Goal: Task Accomplishment & Management: Manage account settings

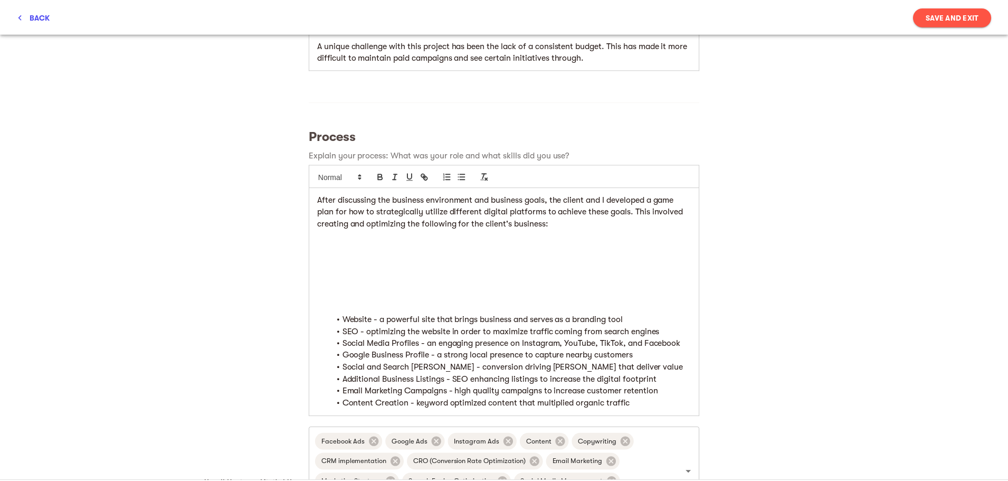
scroll to position [264, 0]
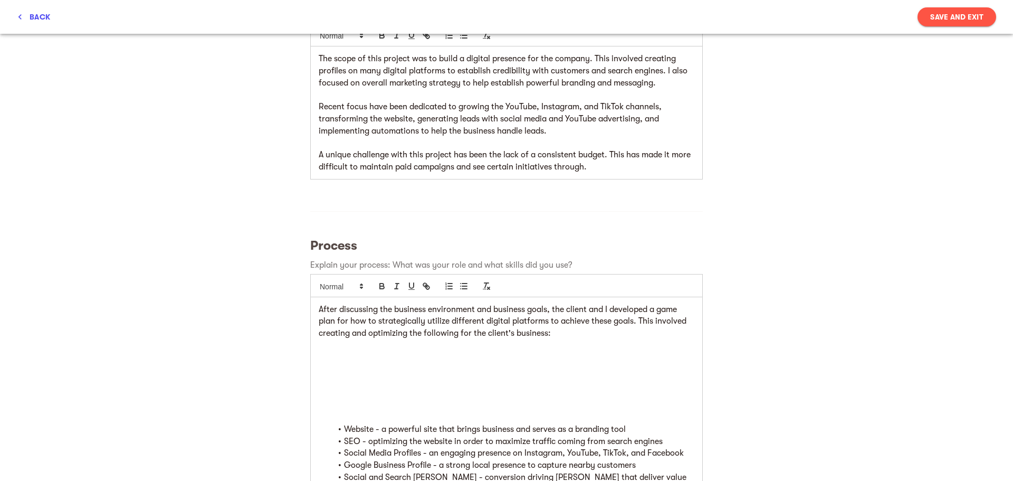
click at [24, 17] on icon "button" at bounding box center [20, 17] width 11 height 11
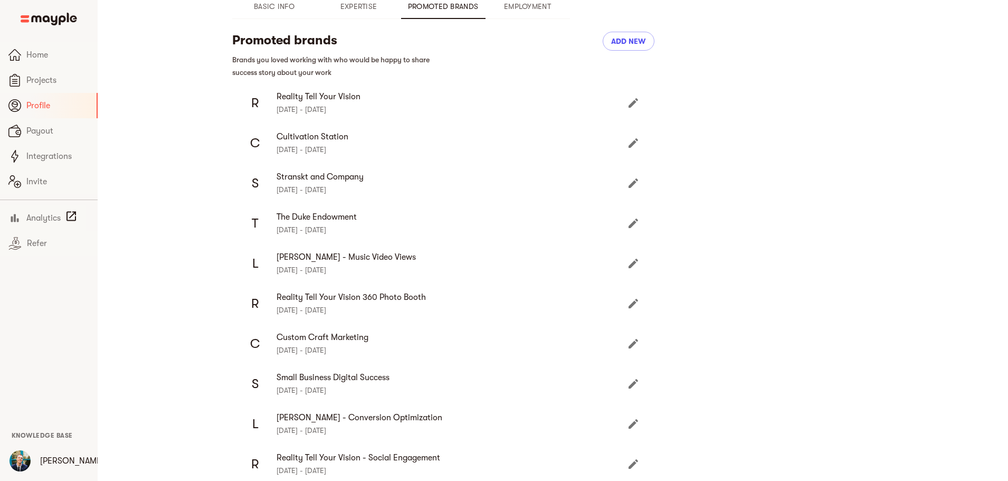
scroll to position [158, 0]
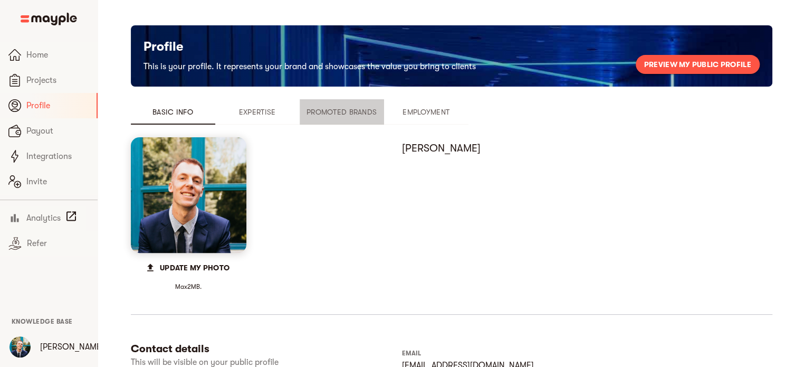
click at [350, 111] on span "Promoted Brands" at bounding box center [342, 112] width 72 height 13
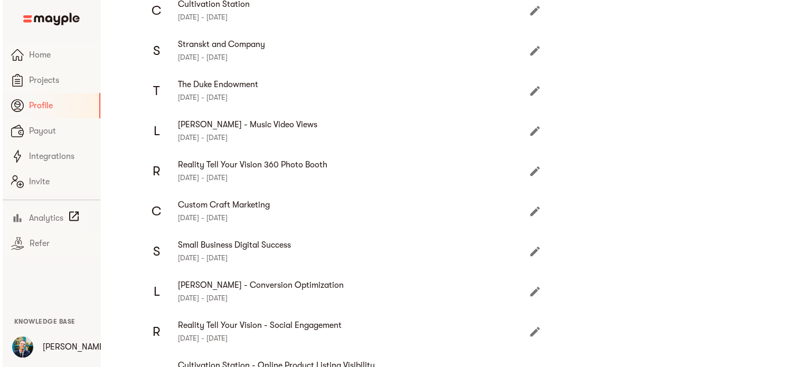
scroll to position [239, 0]
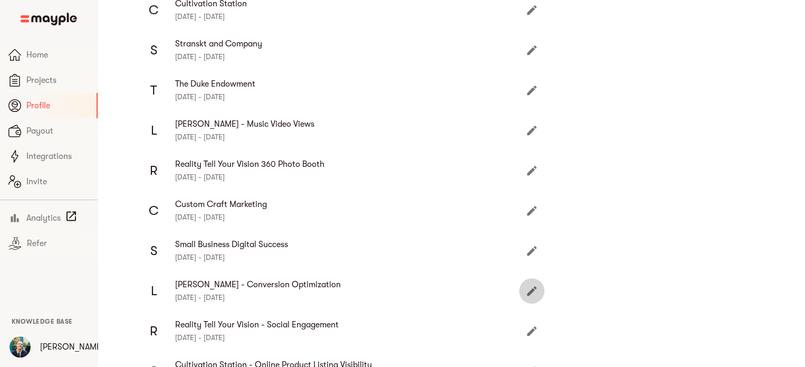
click at [530, 287] on icon "Edit" at bounding box center [532, 290] width 13 height 13
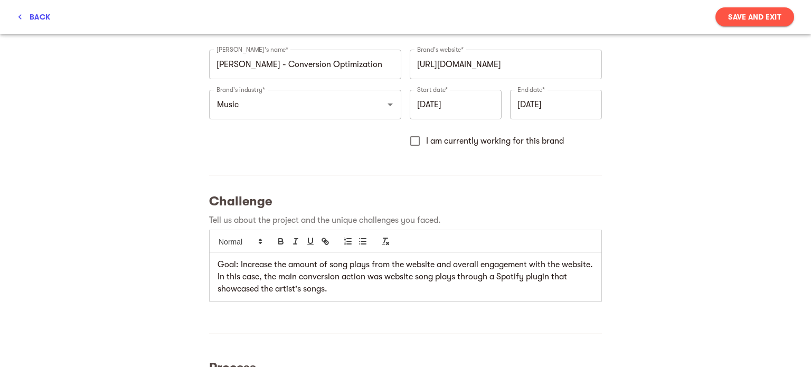
scroll to position [56, 0]
click at [211, 268] on div "Goal: Increase the amount of song plays from the website and overall engagement…" at bounding box center [406, 278] width 392 height 49
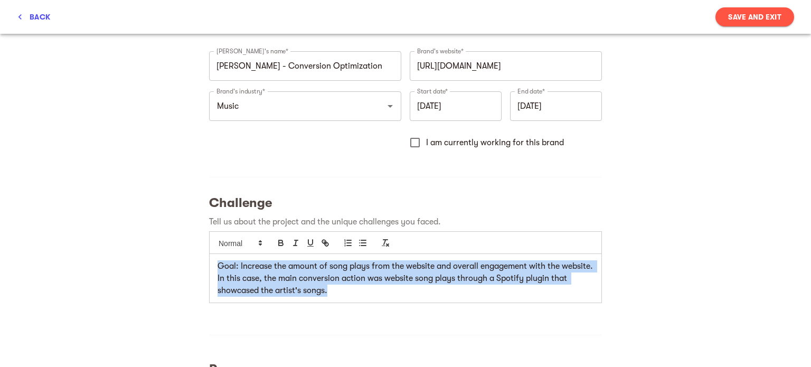
drag, startPoint x: 211, startPoint y: 268, endPoint x: 374, endPoint y: 308, distance: 167.4
click at [374, 308] on div "Challenge Tell us about the project and the unique challenges you faced. Goal: …" at bounding box center [405, 252] width 401 height 124
copy p "Goal: Increase the amount of song plays from the website and overall engagement…"
click at [384, 288] on p "Goal: Increase the amount of song plays from the website and overall engagement…" at bounding box center [405, 278] width 376 height 36
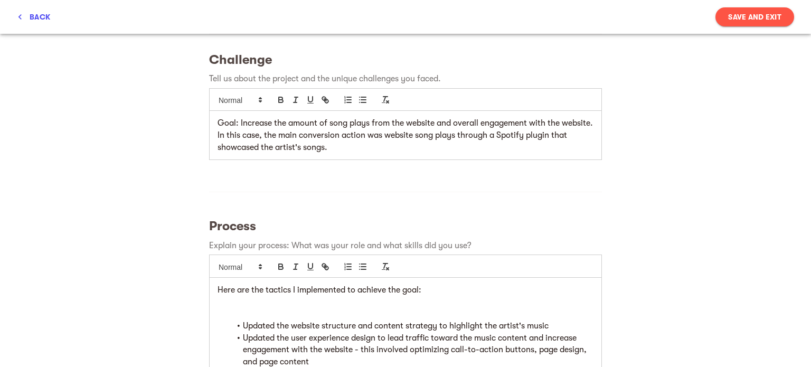
scroll to position [246, 0]
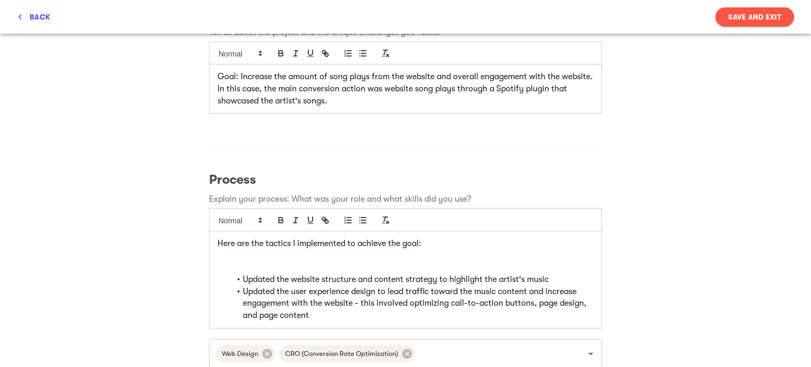
click at [214, 244] on div "Here are the tactics I implemented to achieve the goal: Updated the website str…" at bounding box center [406, 279] width 392 height 97
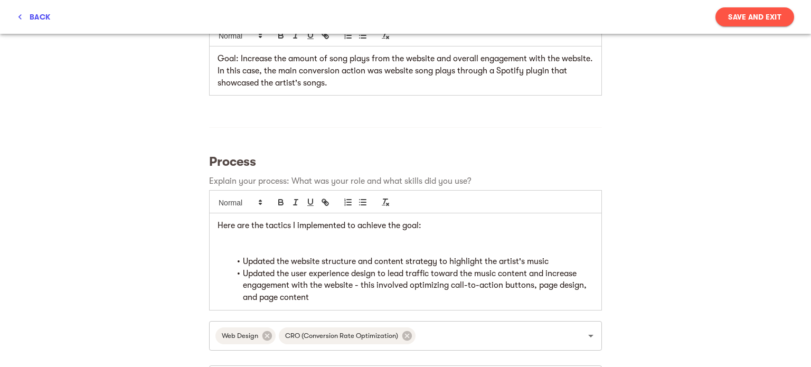
scroll to position [268, 0]
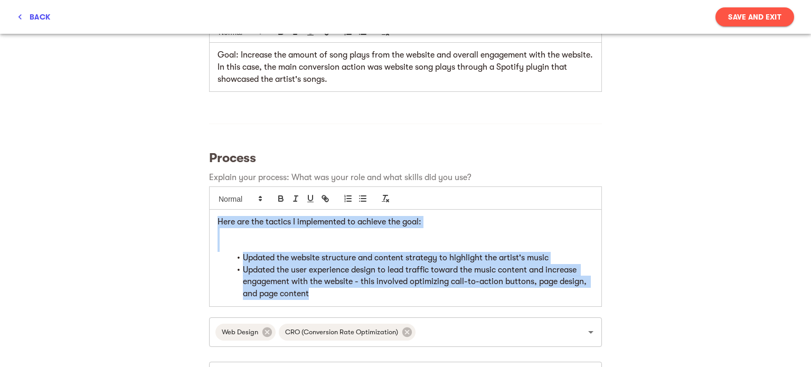
click at [321, 292] on li "Updated the user experience design to lead traffic toward the music content and…" at bounding box center [411, 282] width 363 height 36
copy div "Here are the tactics I implemented to achieve the goal: Updated the website str…"
click at [515, 238] on p at bounding box center [405, 233] width 376 height 12
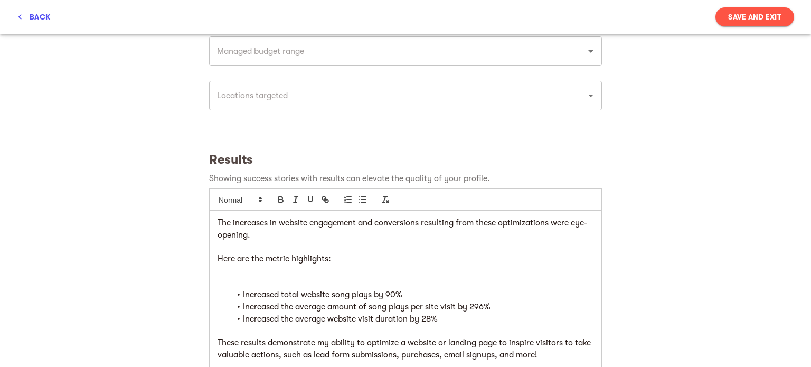
scroll to position [684, 0]
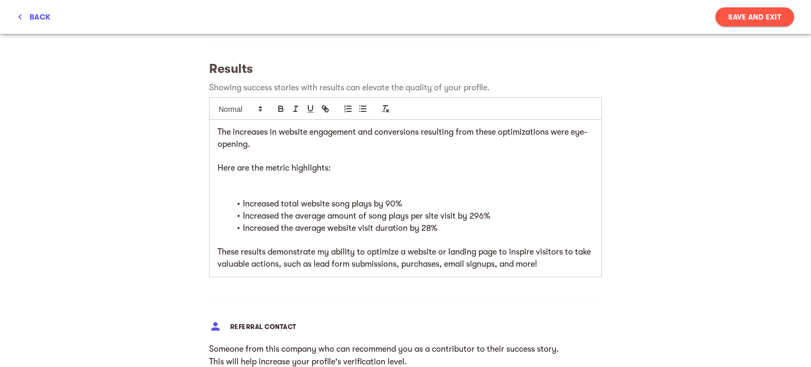
click at [214, 130] on div "The increases in website engagement and conversions resulting from these optimi…" at bounding box center [406, 198] width 392 height 157
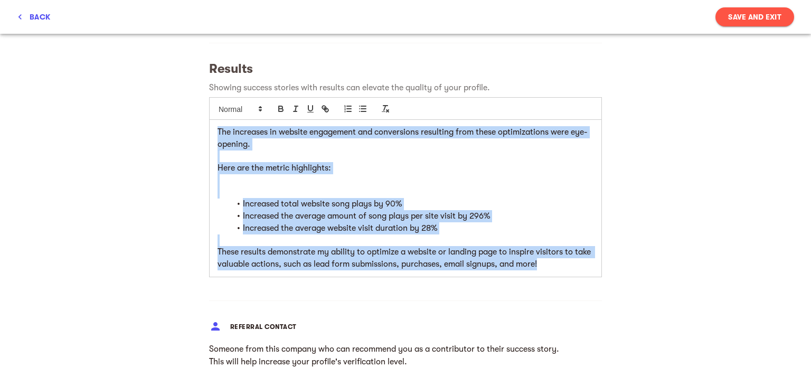
click at [568, 269] on div "The increases in website engagement and conversions resulting from these optimi…" at bounding box center [406, 198] width 392 height 157
copy div "The increases in website engagement and conversions resulting from these optimi…"
click at [553, 270] on div "The increases in website engagement and conversions resulting from these optimi…" at bounding box center [406, 198] width 392 height 157
